Goal: Information Seeking & Learning: Compare options

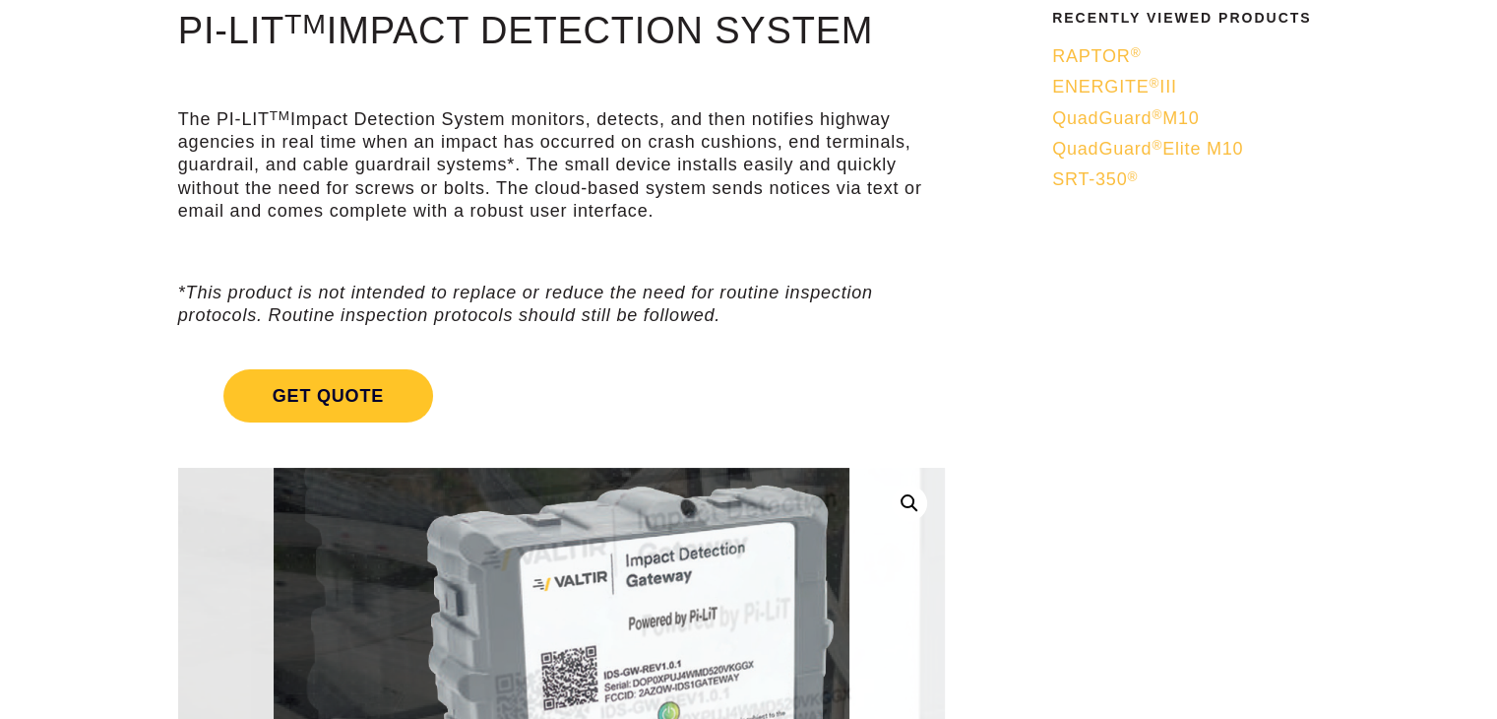
scroll to position [142, 0]
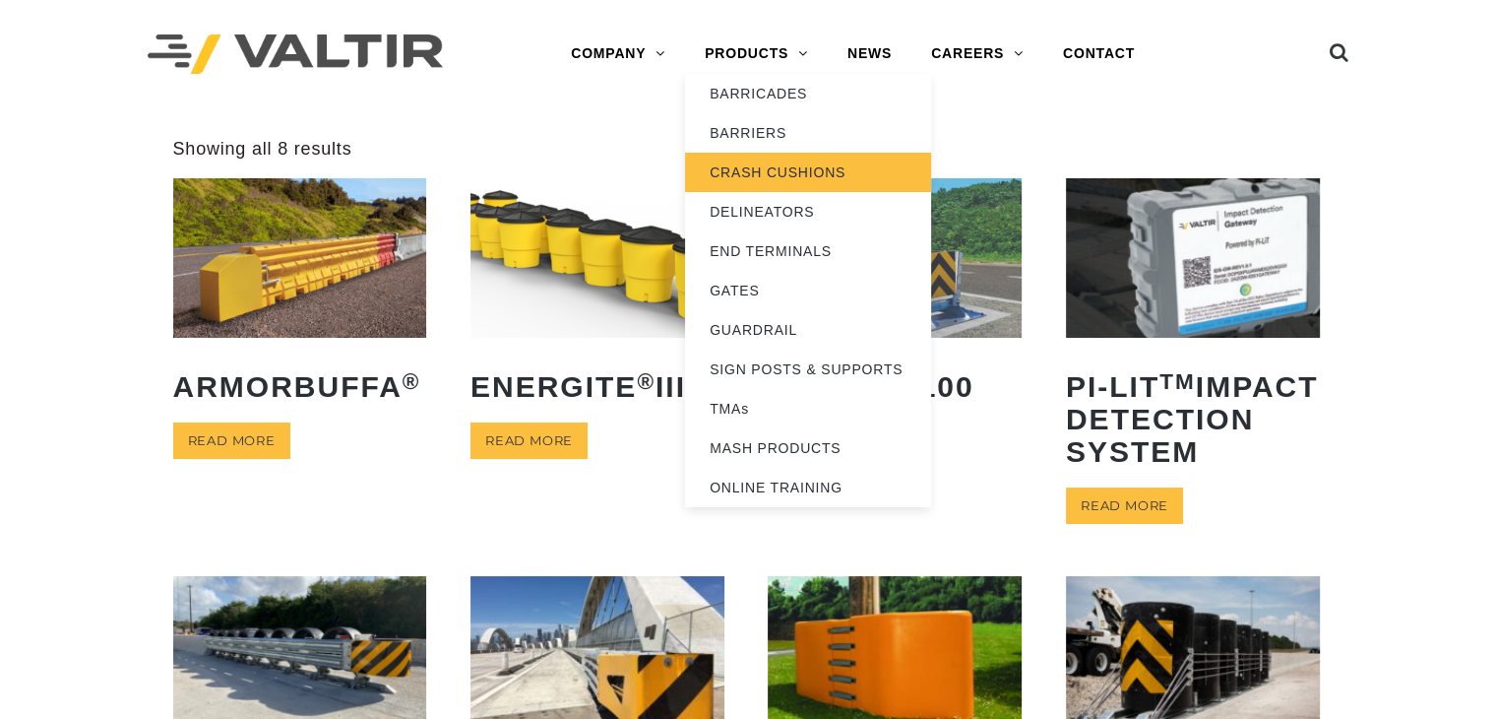
click at [778, 172] on link "CRASH CUSHIONS" at bounding box center [808, 172] width 246 height 39
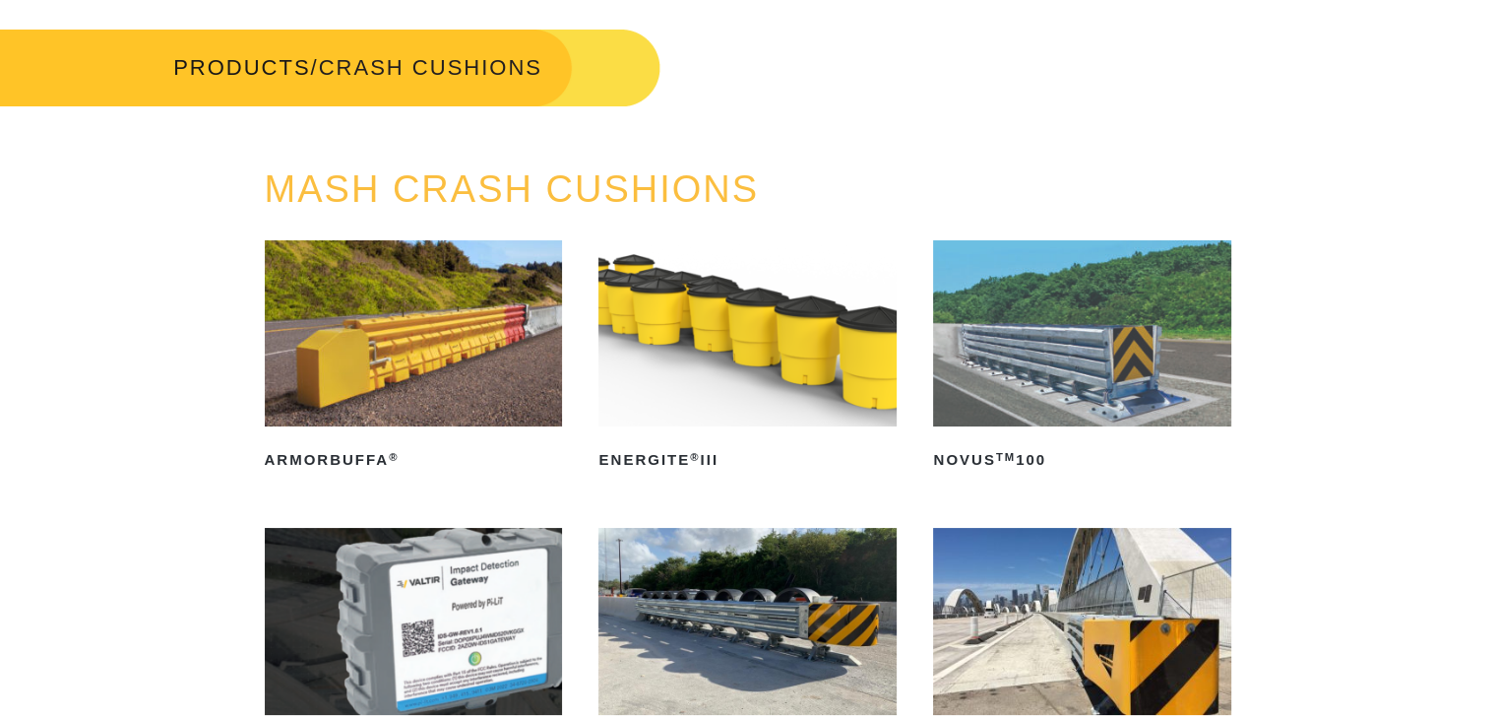
scroll to position [149, 0]
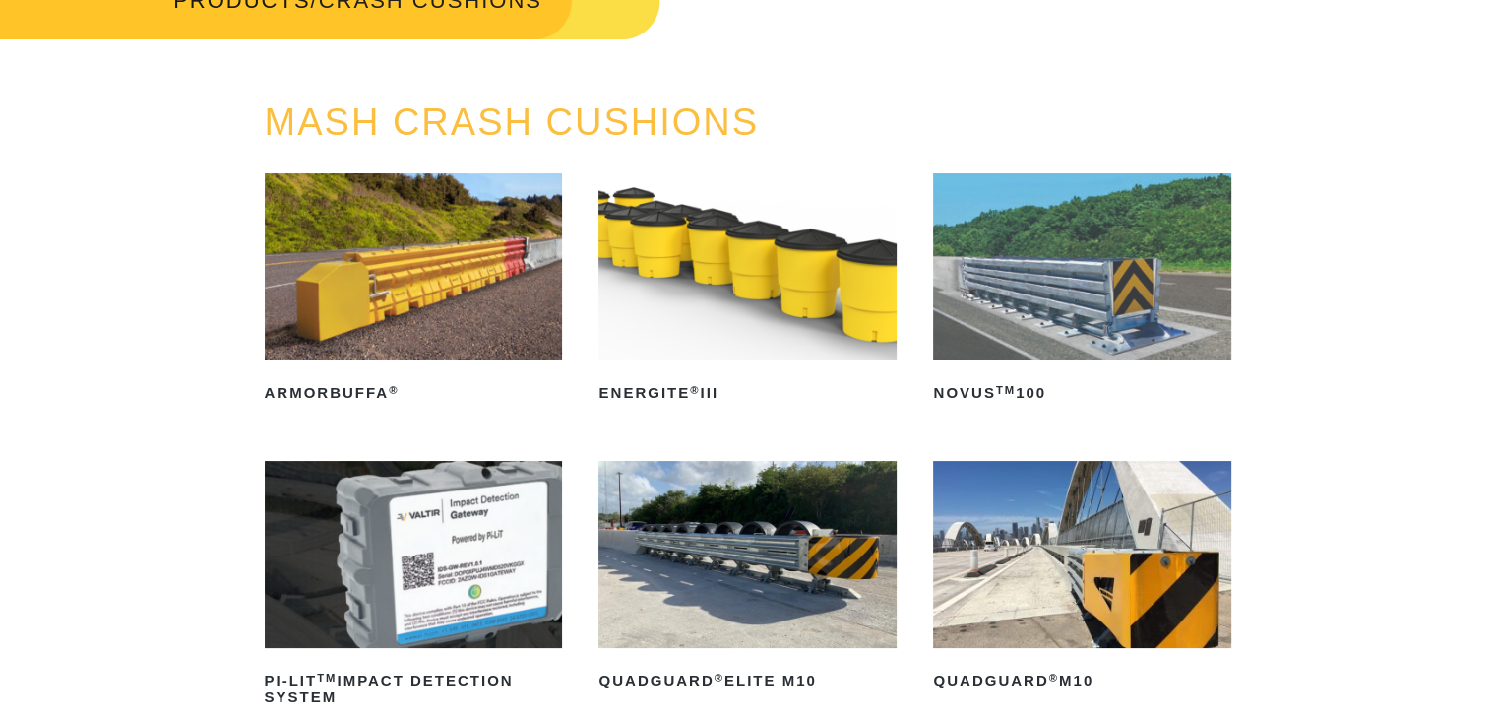
click at [340, 308] on img at bounding box center [414, 266] width 298 height 186
click at [753, 320] on img at bounding box center [748, 266] width 298 height 186
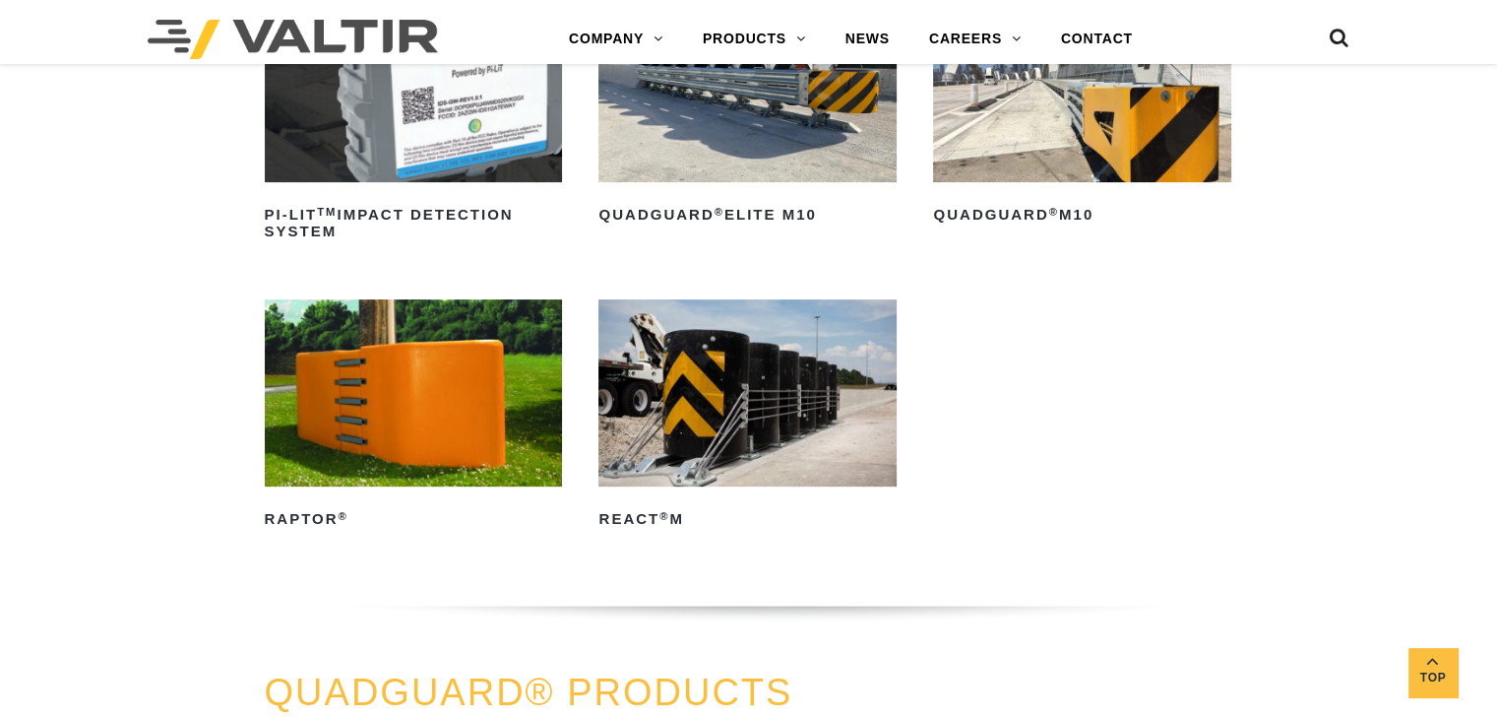
scroll to position [622, 0]
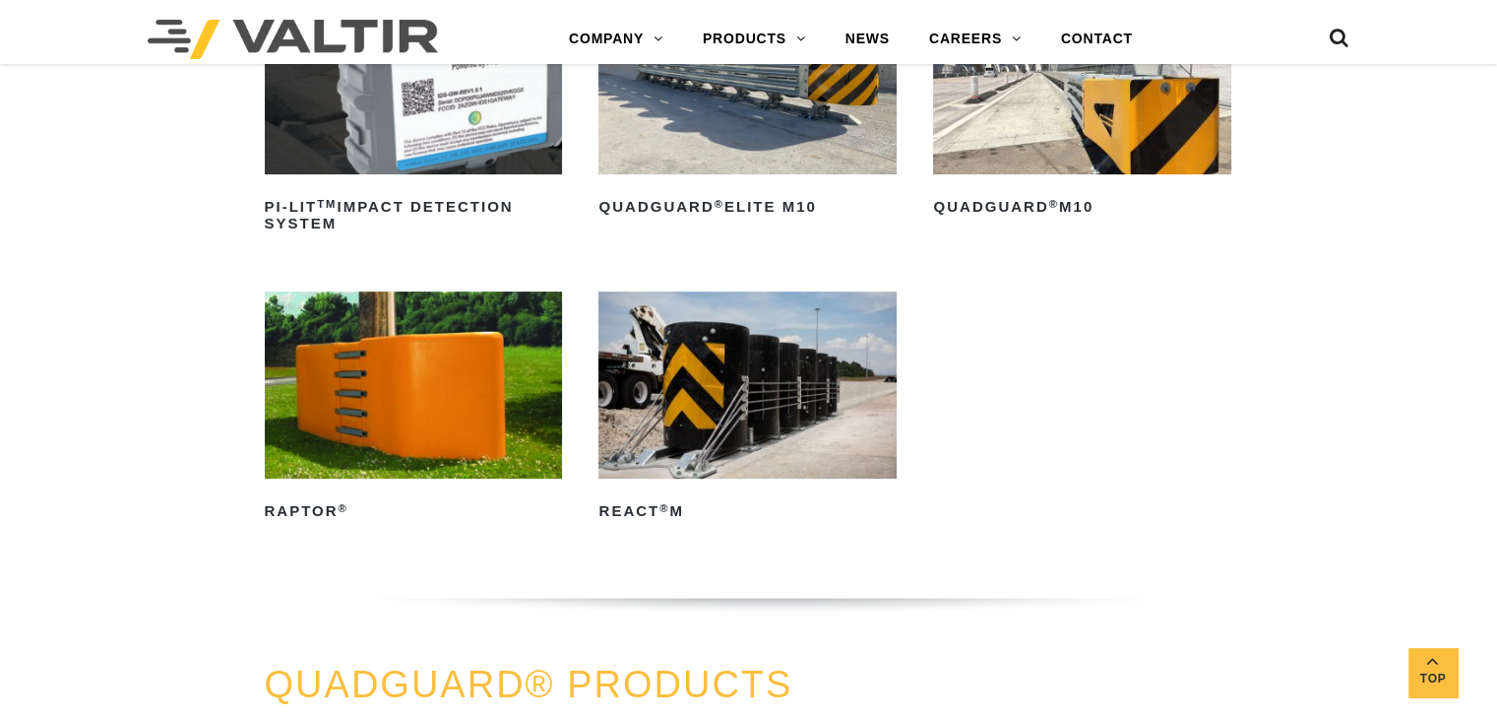
click at [393, 433] on img at bounding box center [414, 384] width 298 height 186
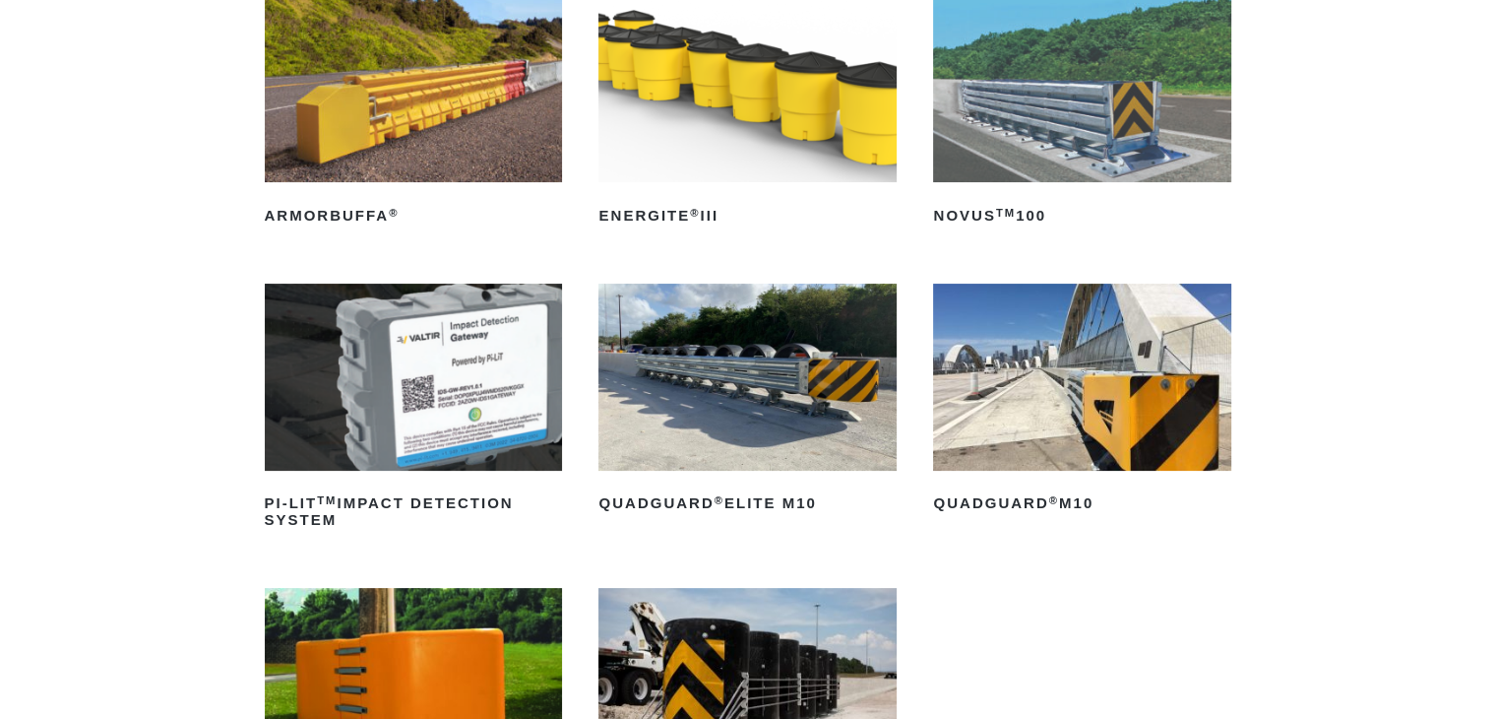
scroll to position [329, 0]
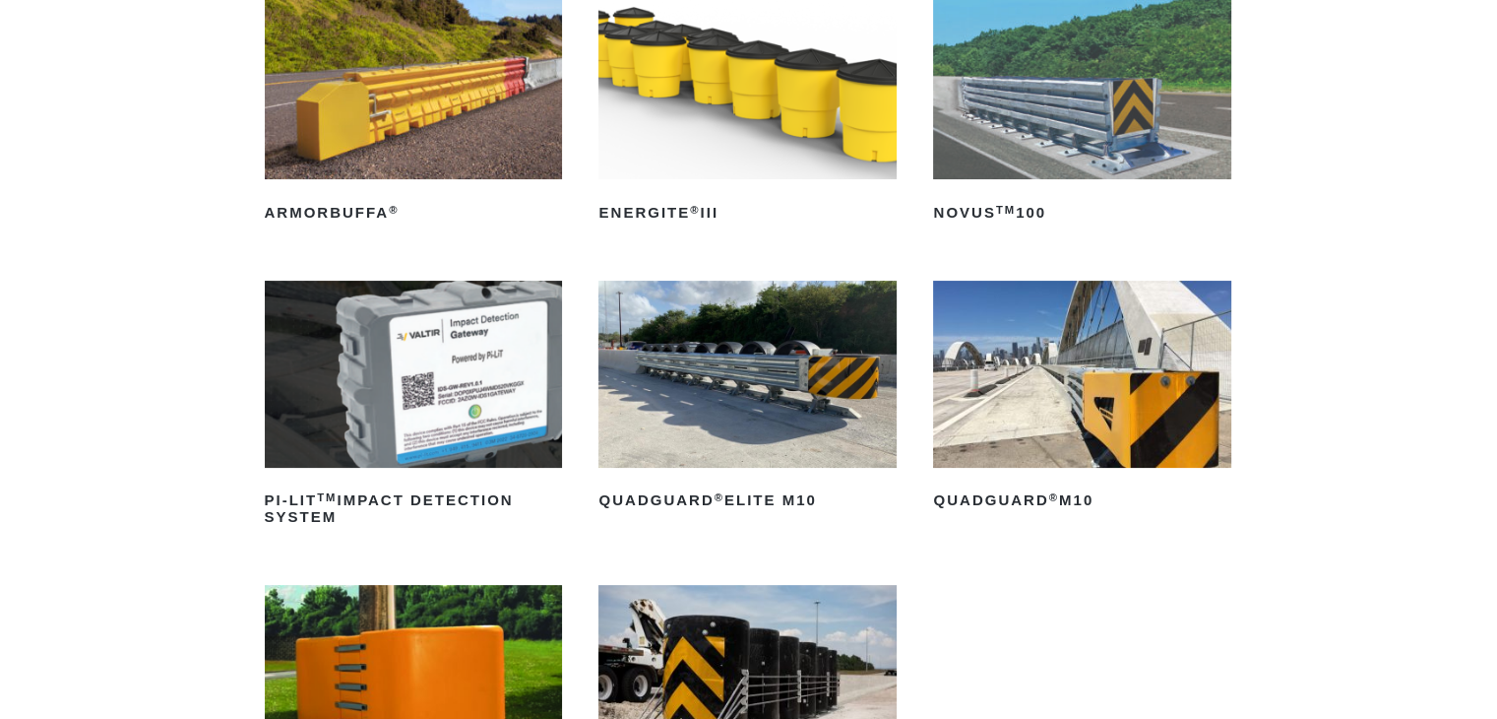
click at [1098, 414] on img at bounding box center [1082, 374] width 298 height 186
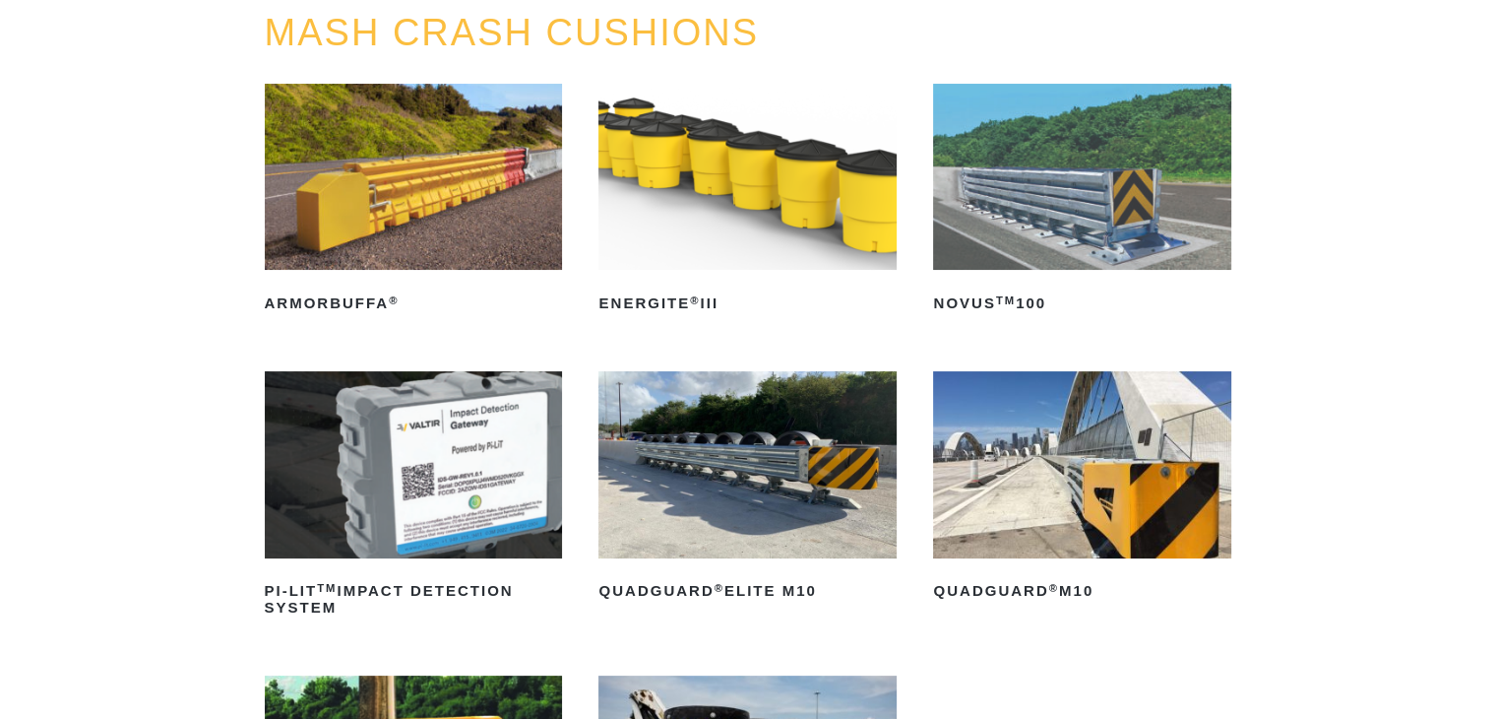
scroll to position [315, 0]
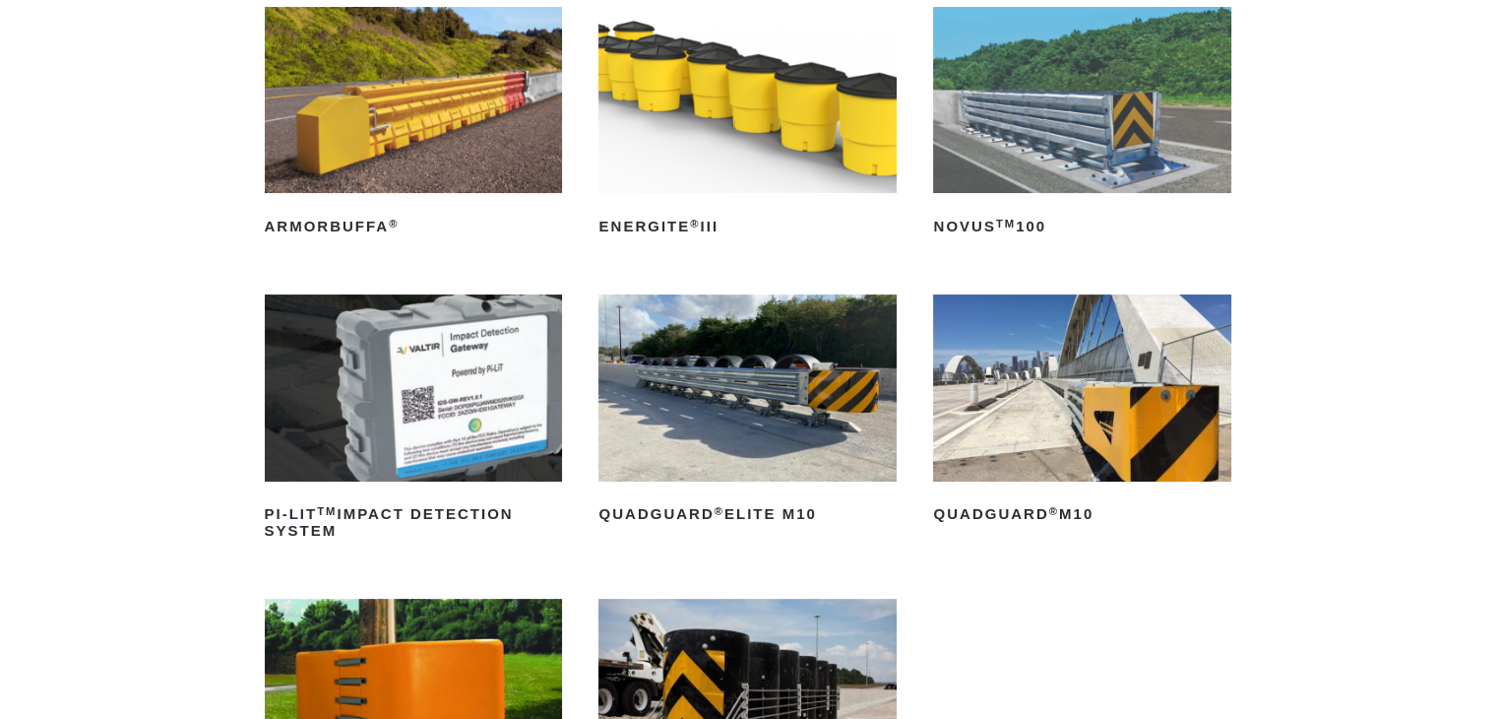
click at [779, 383] on img at bounding box center [748, 387] width 298 height 186
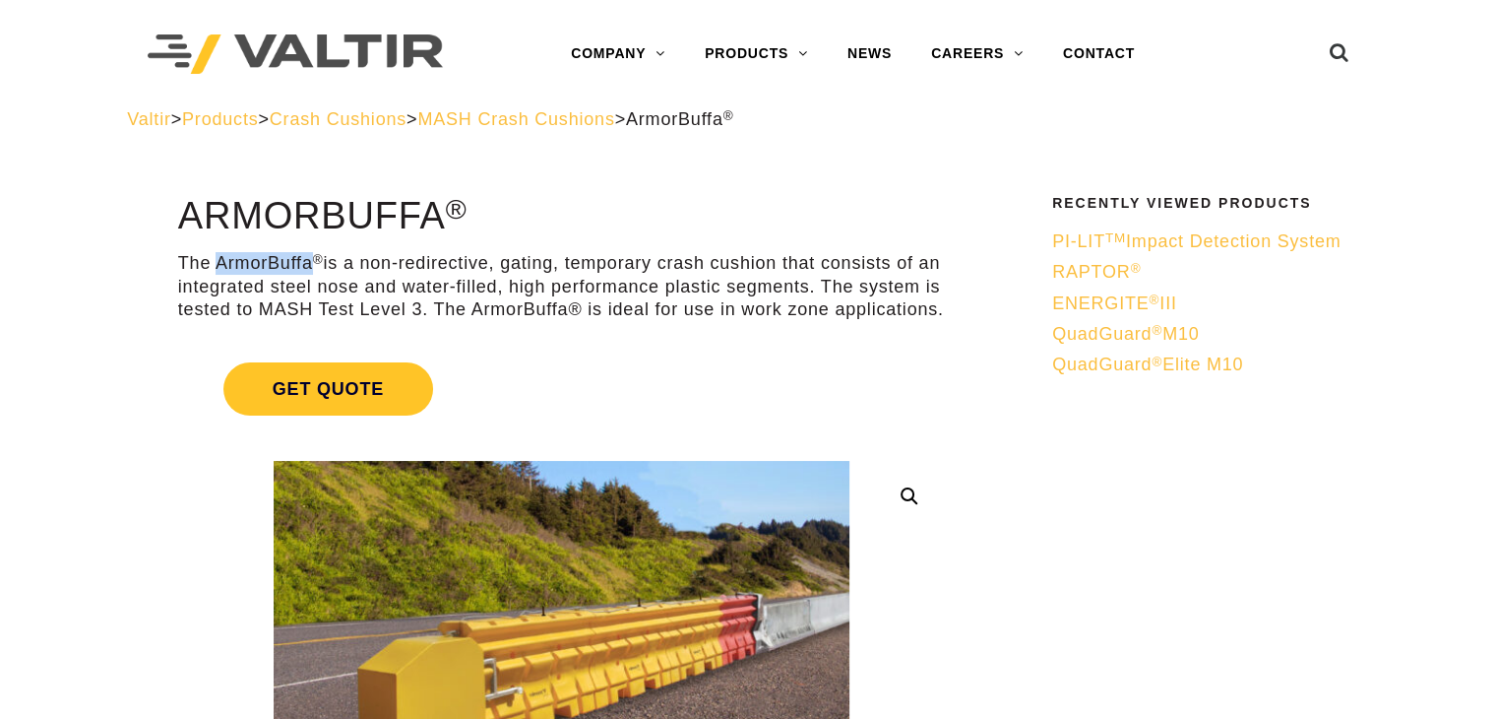
drag, startPoint x: 217, startPoint y: 263, endPoint x: 303, endPoint y: 262, distance: 86.6
click at [303, 262] on p "The ArmorBuffa ® is a non-redirective, gating, temporary crash cushion that con…" at bounding box center [561, 286] width 767 height 69
click at [502, 273] on p "The ArmorBuffa ® is a non-redirective, gating, temporary crash cushion that con…" at bounding box center [561, 286] width 767 height 69
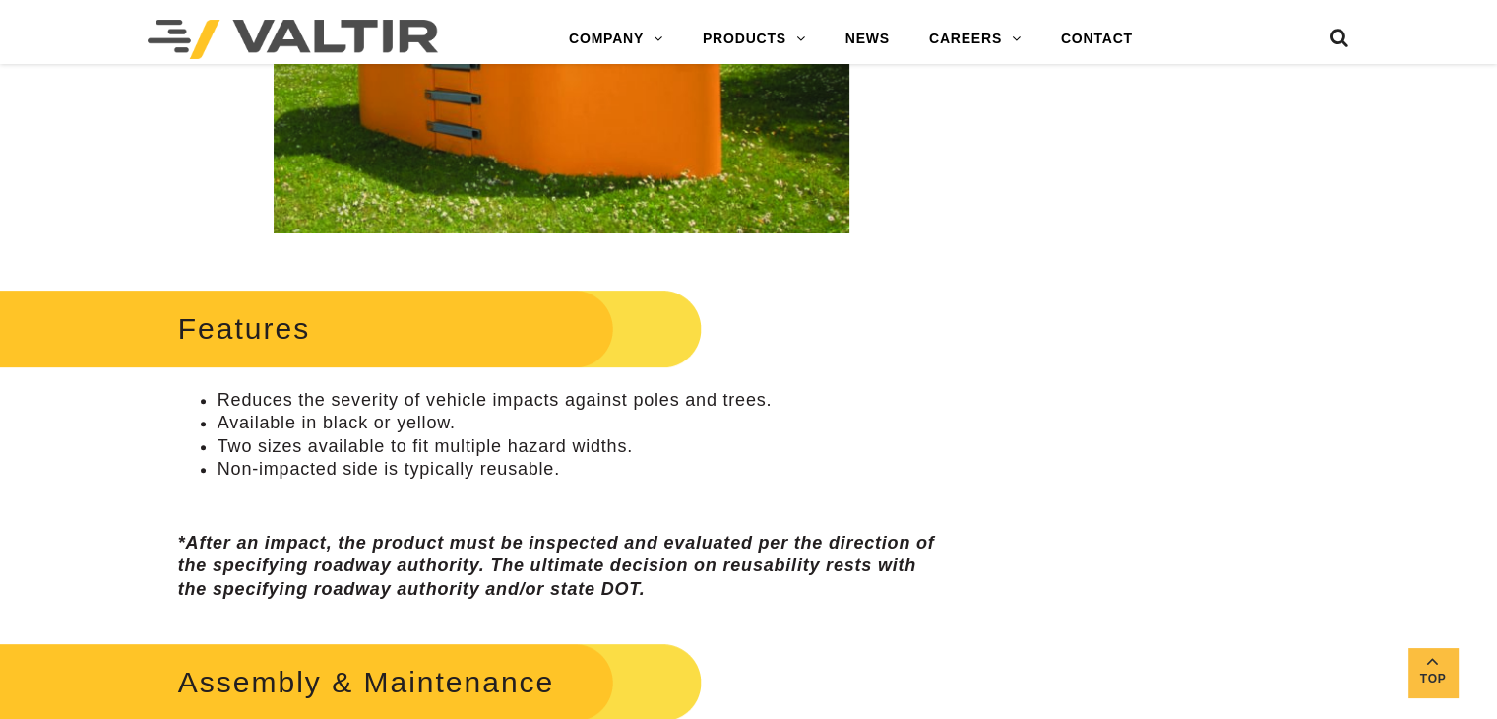
scroll to position [559, 0]
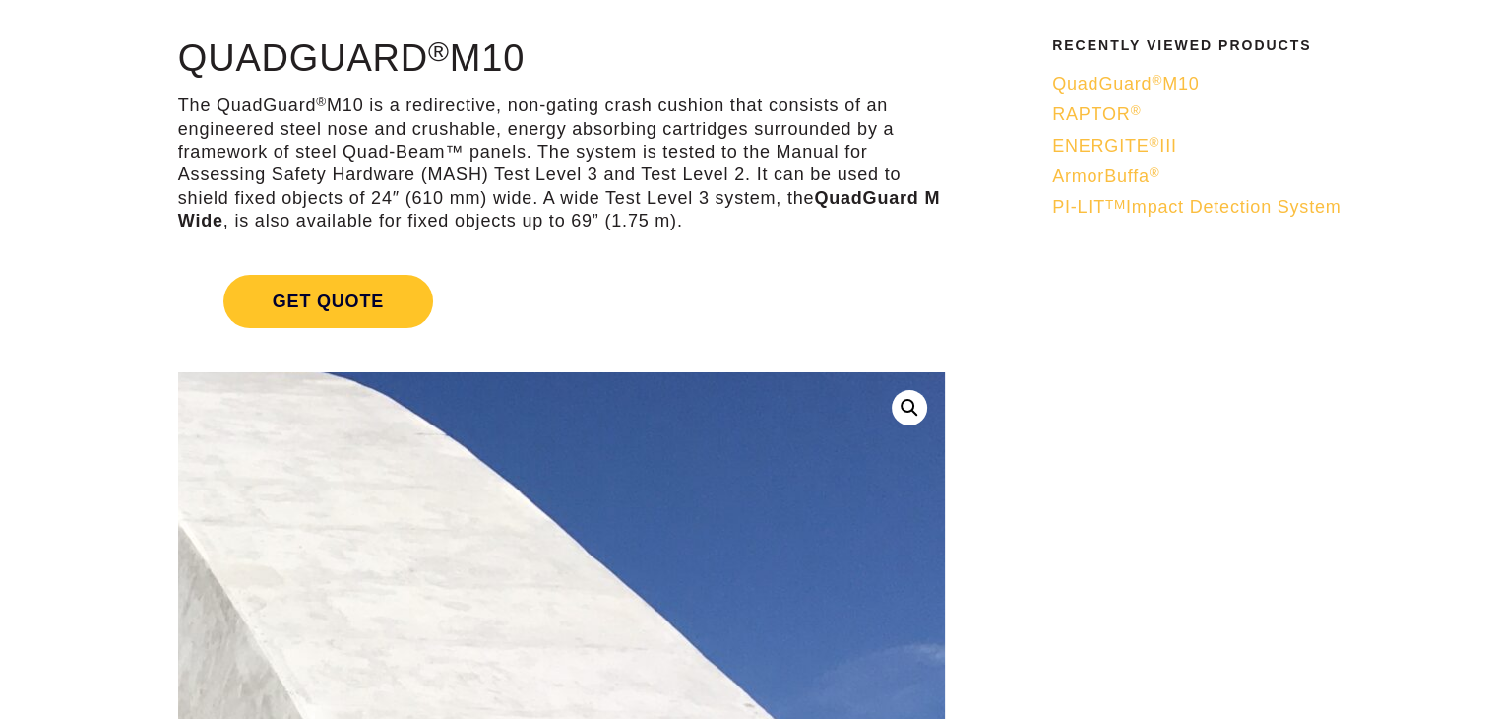
scroll to position [161, 0]
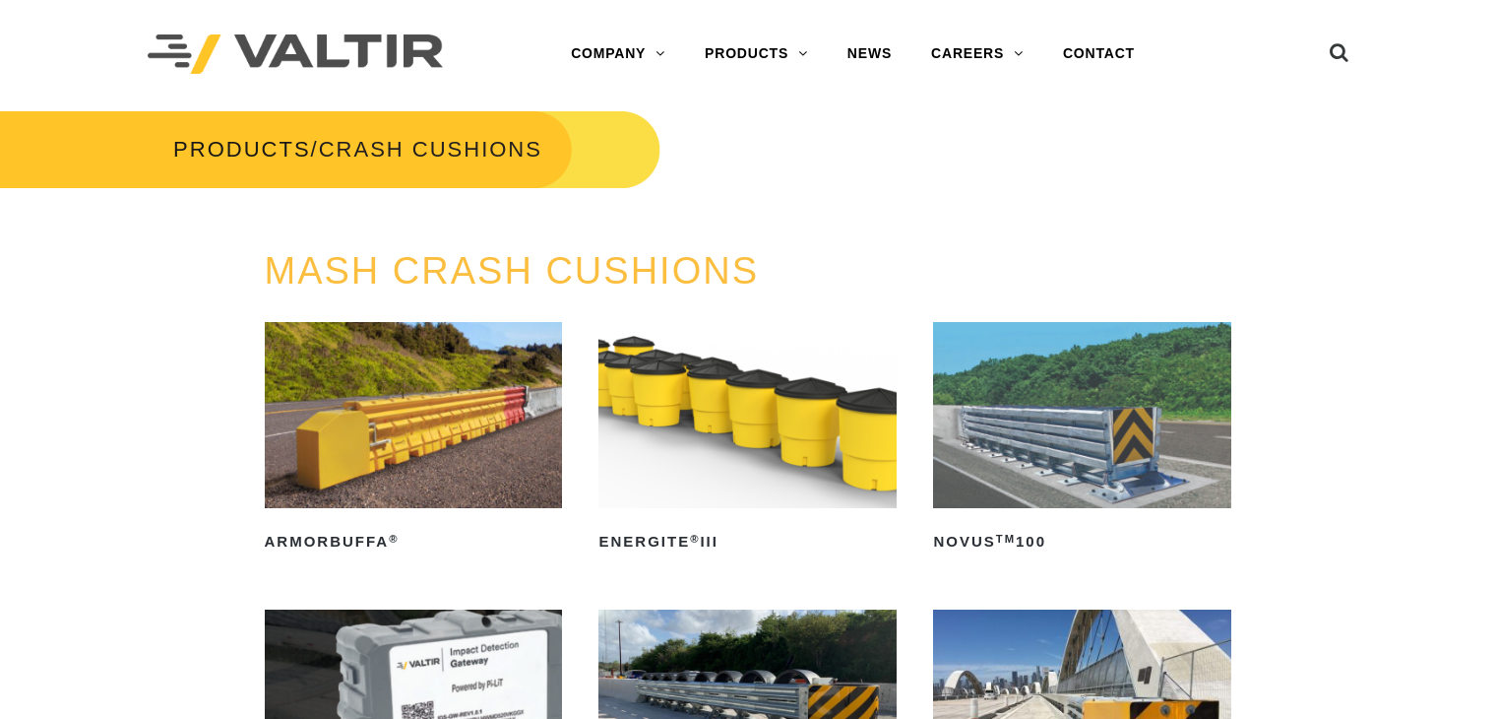
scroll to position [315, 0]
